Goal: Task Accomplishment & Management: Use online tool/utility

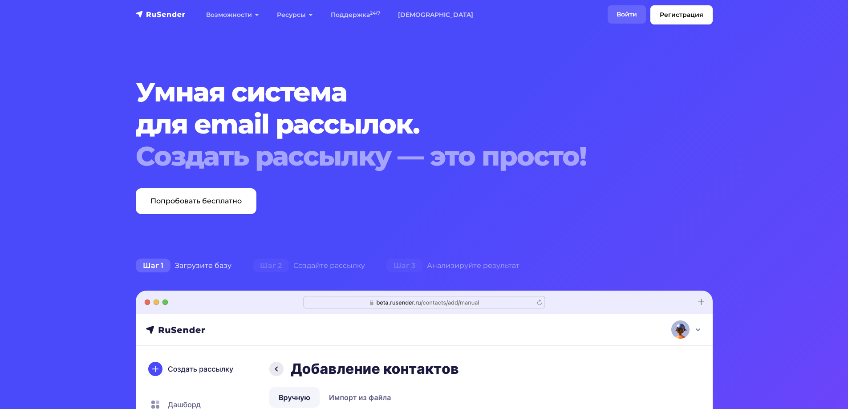
click at [634, 13] on link "Войти" at bounding box center [626, 14] width 38 height 18
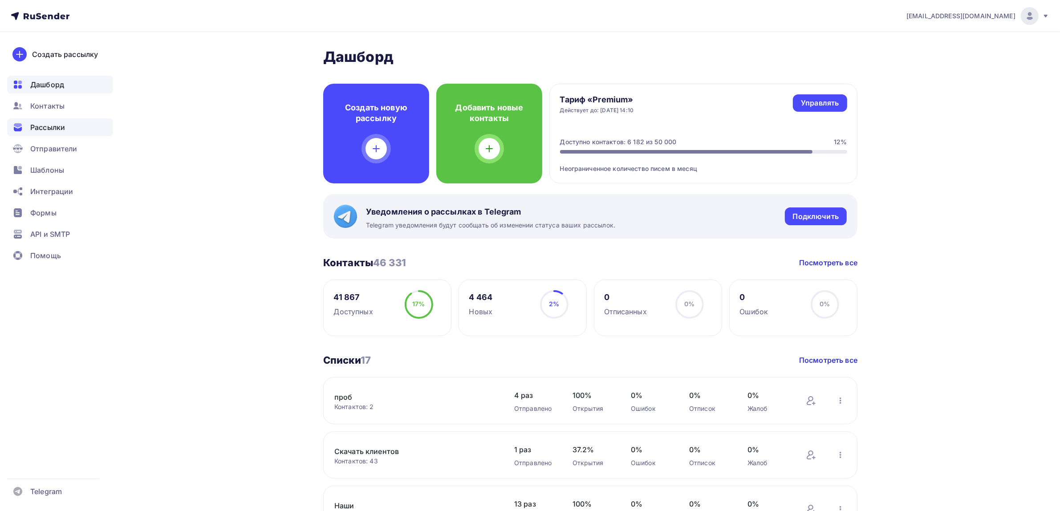
click at [113, 130] on div "Рассылки" at bounding box center [60, 127] width 106 height 18
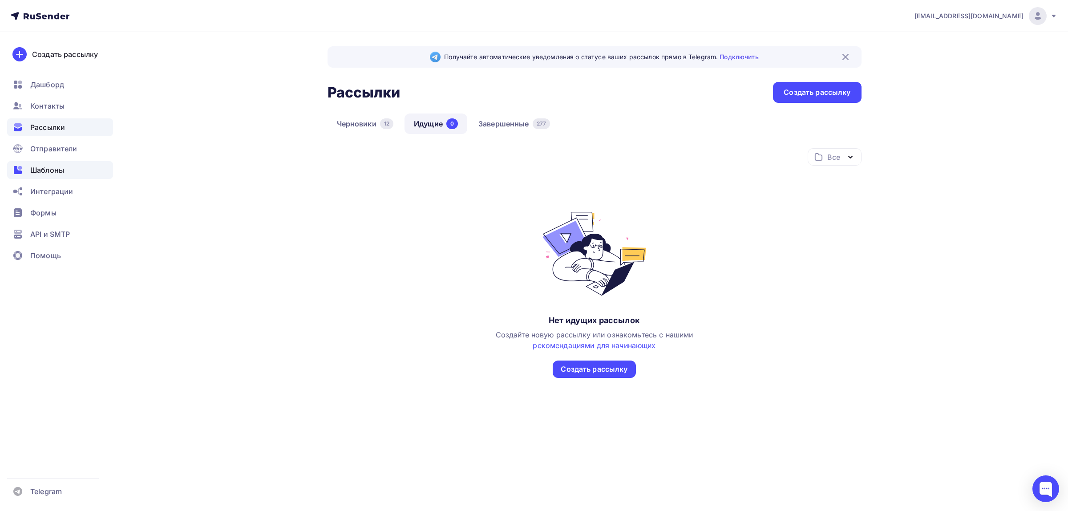
click at [85, 167] on div "Шаблоны" at bounding box center [60, 170] width 106 height 18
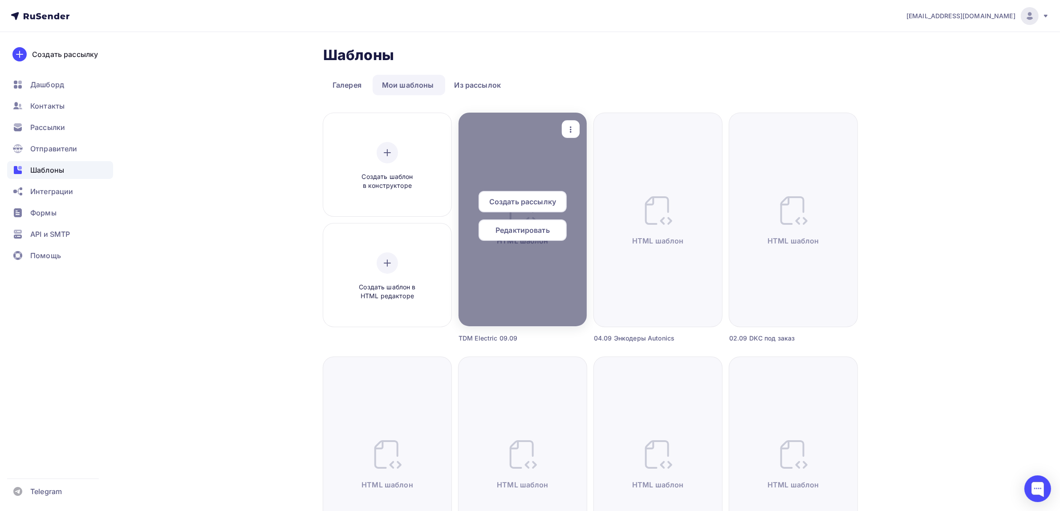
click at [573, 124] on icon "button" at bounding box center [570, 129] width 11 height 11
click at [588, 180] on link "Предпросмотр" at bounding box center [611, 173] width 89 height 18
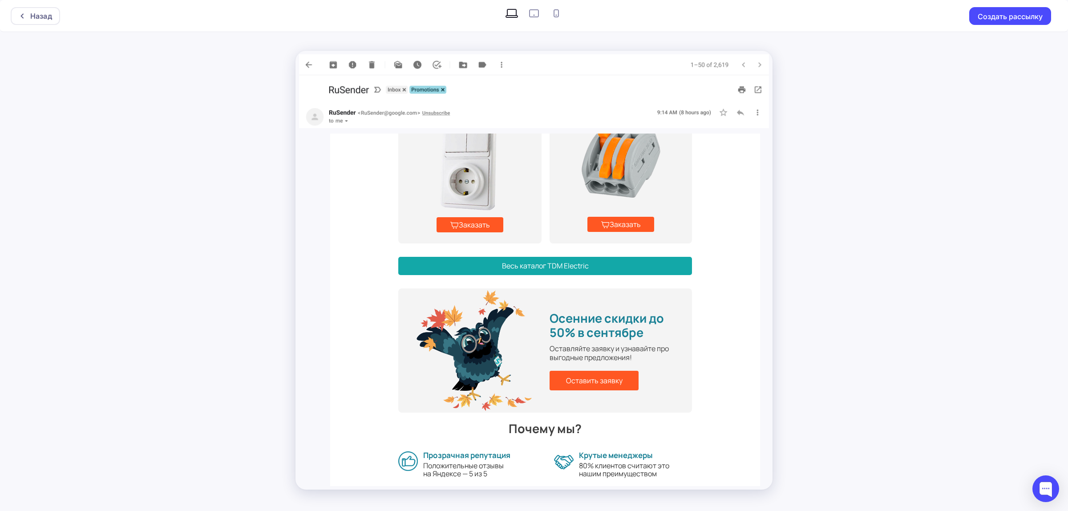
scroll to position [695, 0]
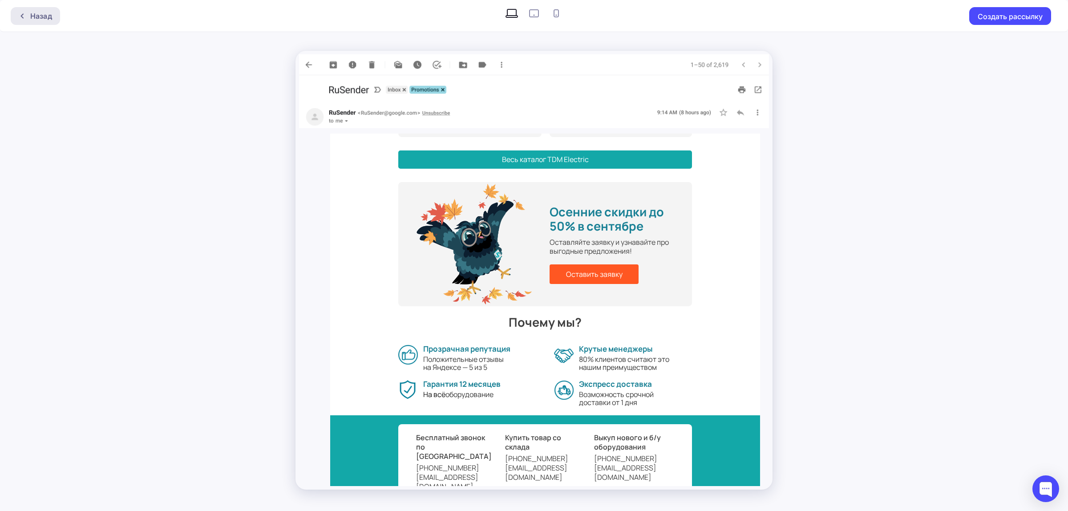
click at [28, 12] on div "Назад" at bounding box center [35, 16] width 49 height 18
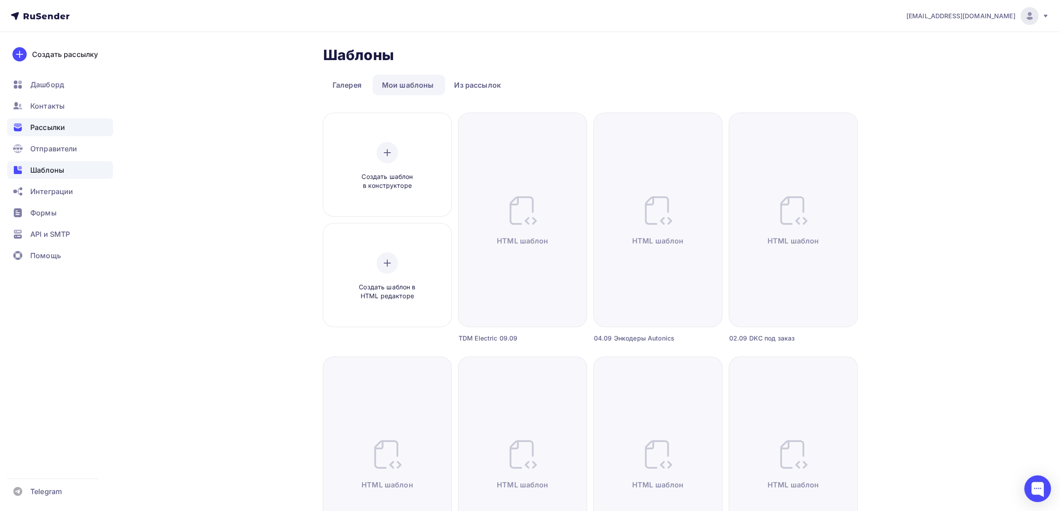
click at [70, 123] on div "Рассылки" at bounding box center [60, 127] width 106 height 18
